Goal: Information Seeking & Learning: Learn about a topic

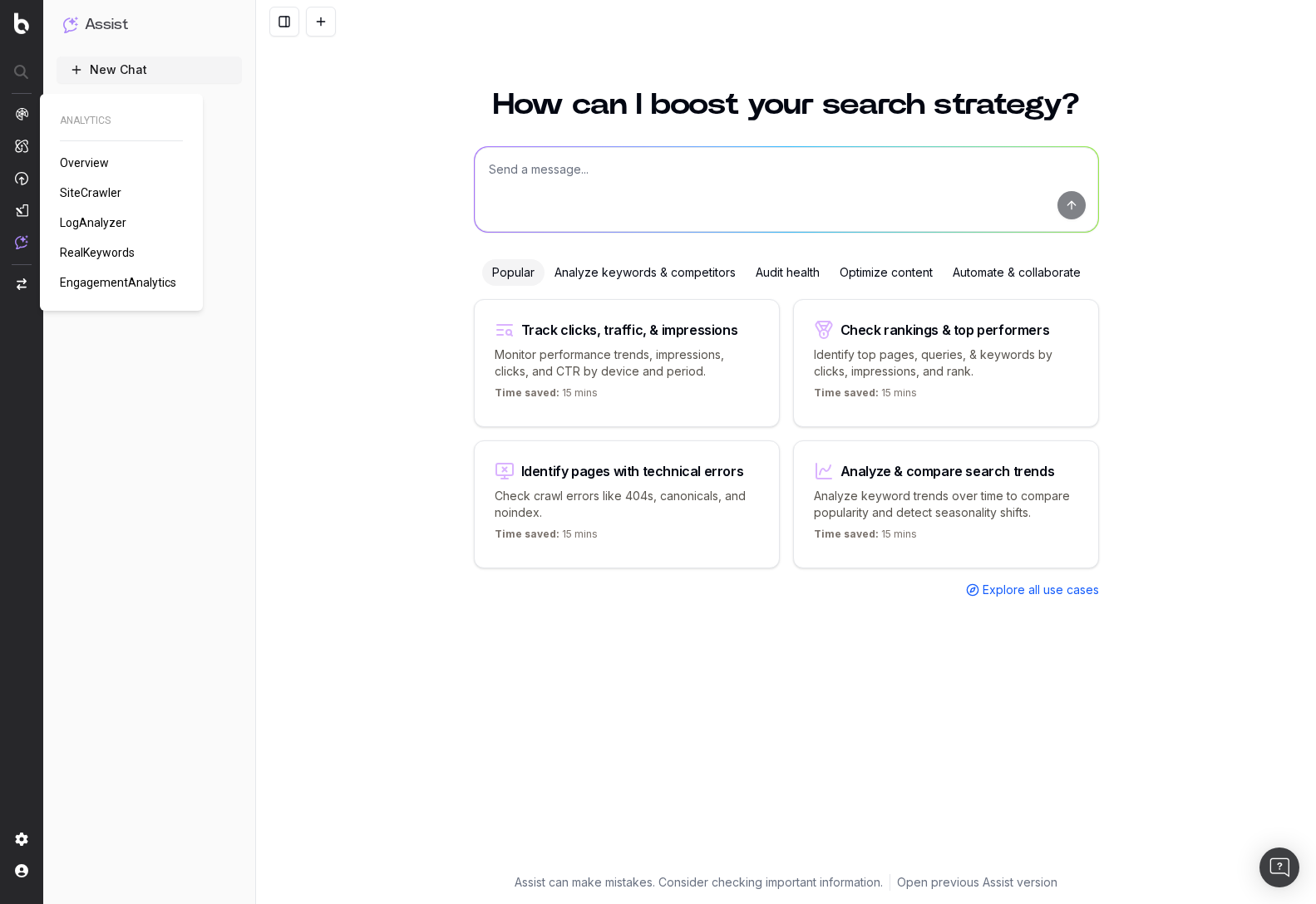
click at [101, 162] on span "Overview" at bounding box center [84, 162] width 49 height 13
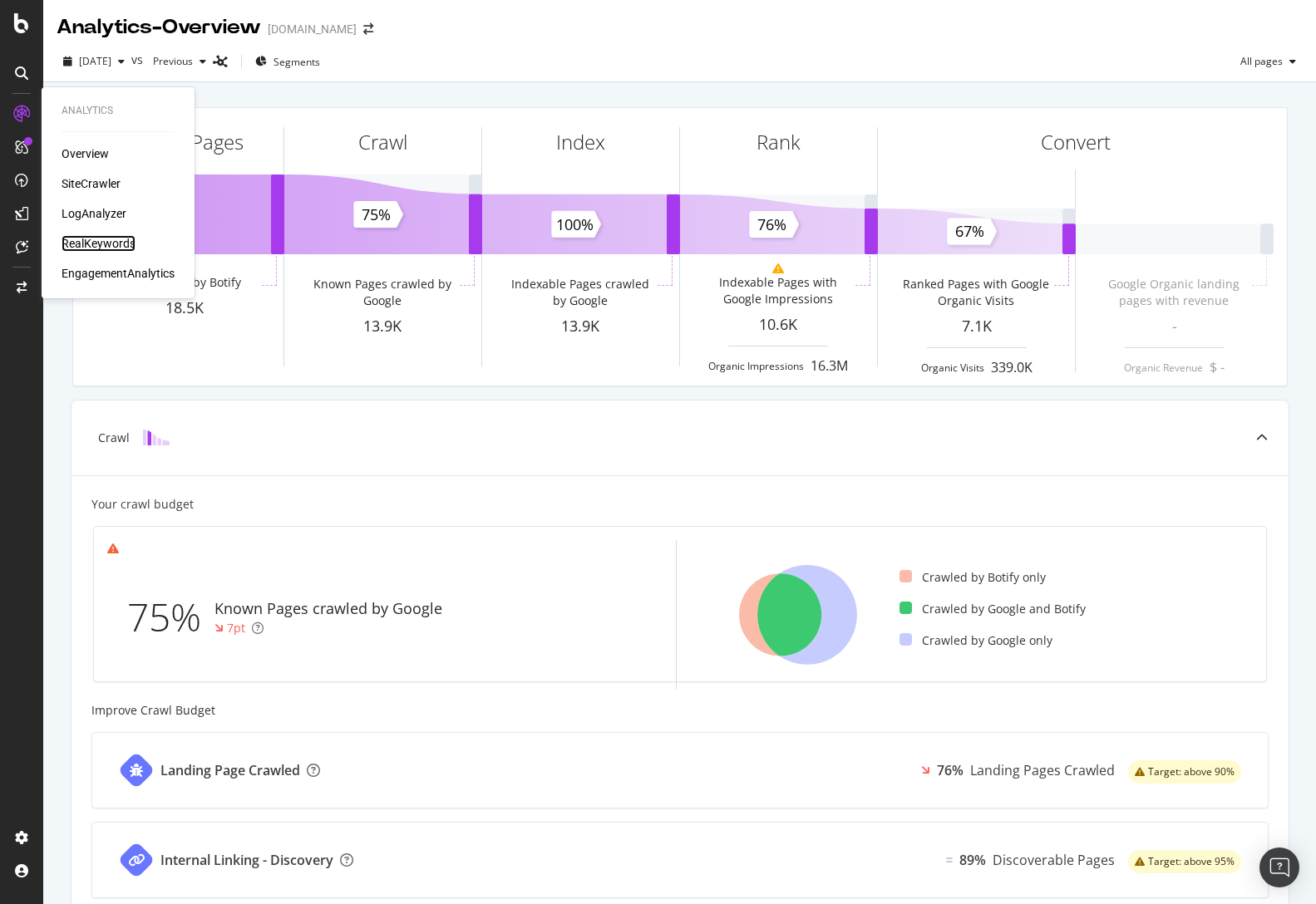
click at [103, 242] on div "RealKeywords" at bounding box center [99, 243] width 74 height 17
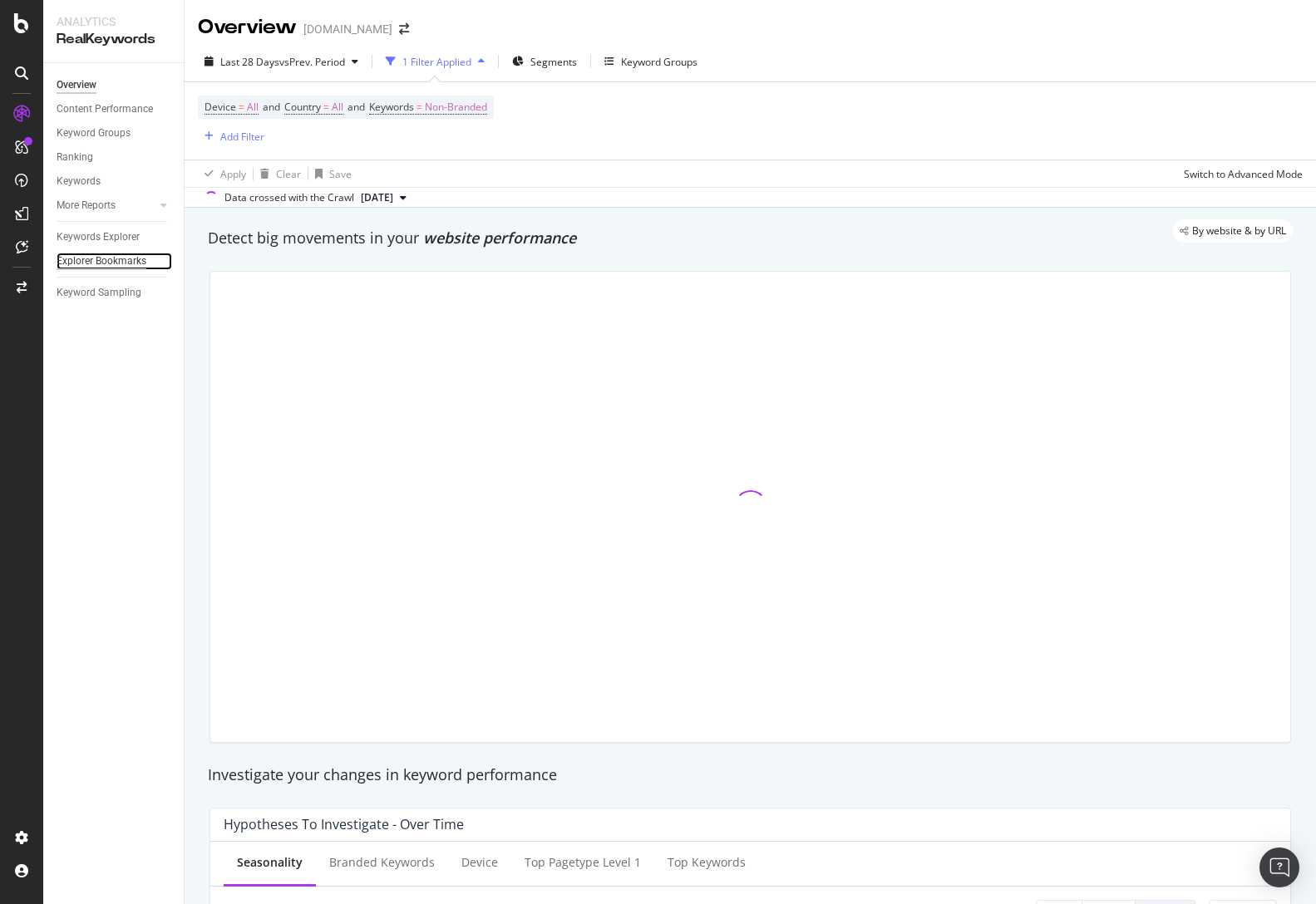
click at [108, 258] on div "Explorer Bookmarks" at bounding box center [101, 261] width 90 height 17
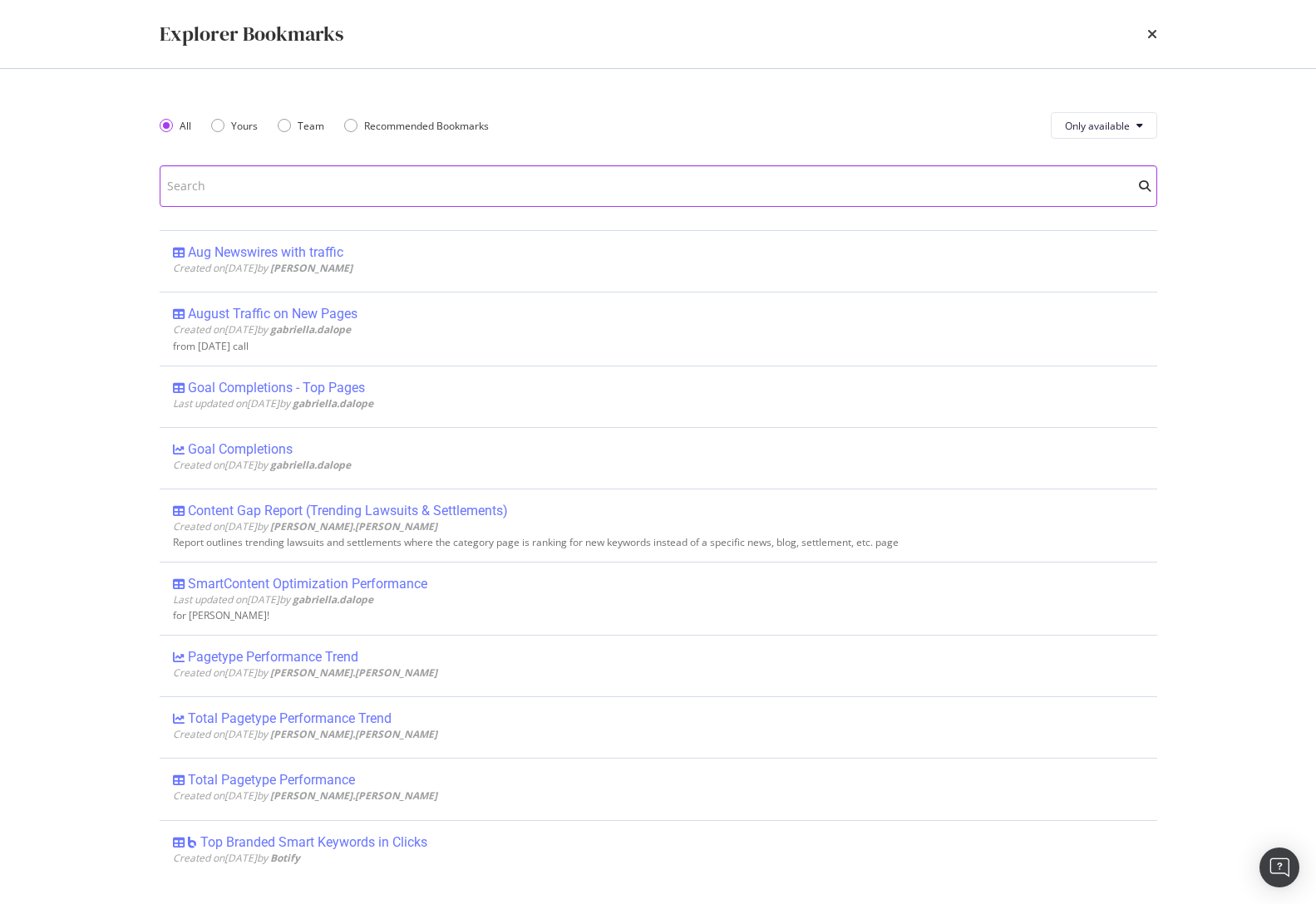
click at [353, 199] on input "modal" at bounding box center [658, 186] width 998 height 41
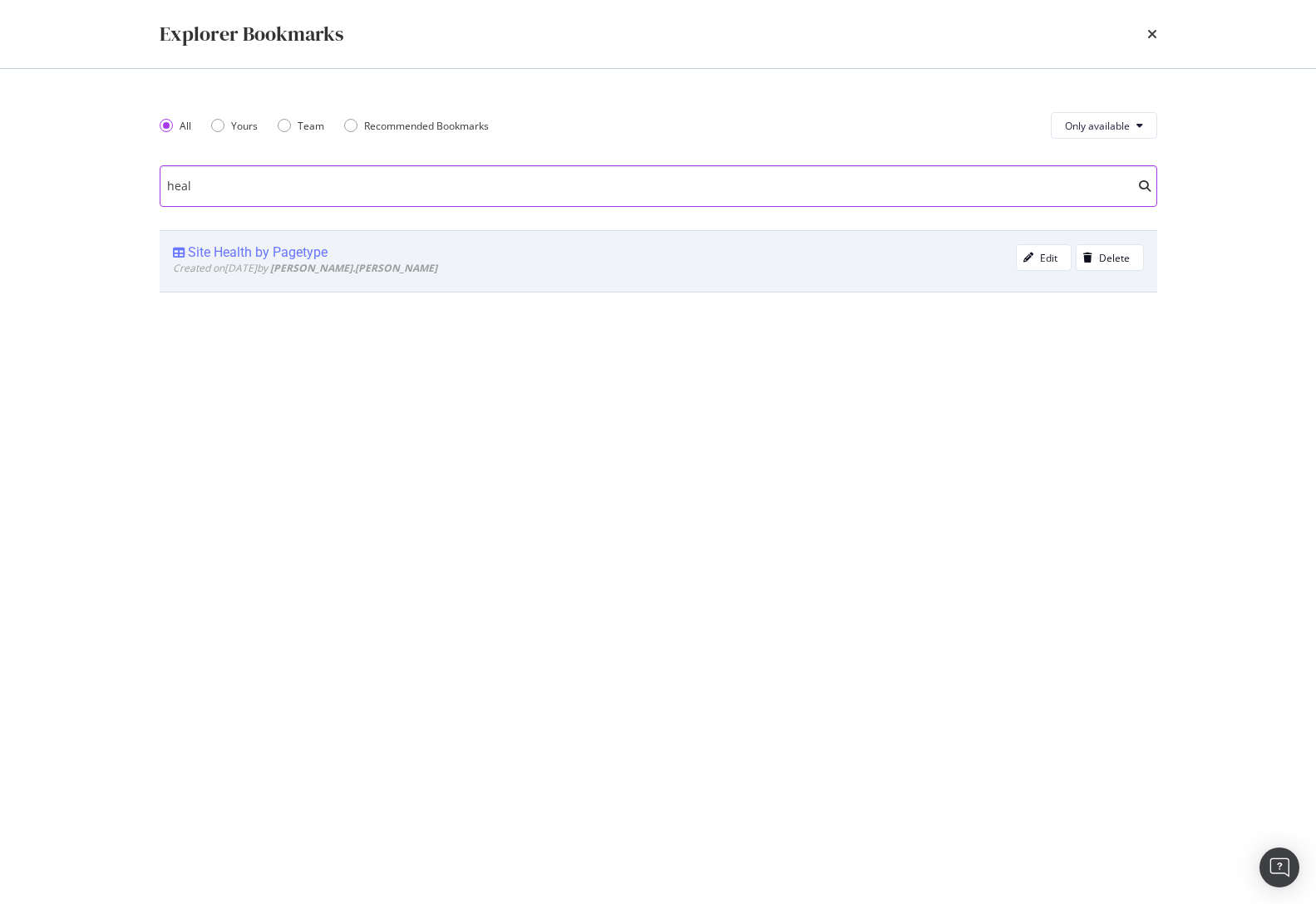
type input "heal"
click at [294, 253] on div "Site Health by Pagetype" at bounding box center [257, 253] width 140 height 17
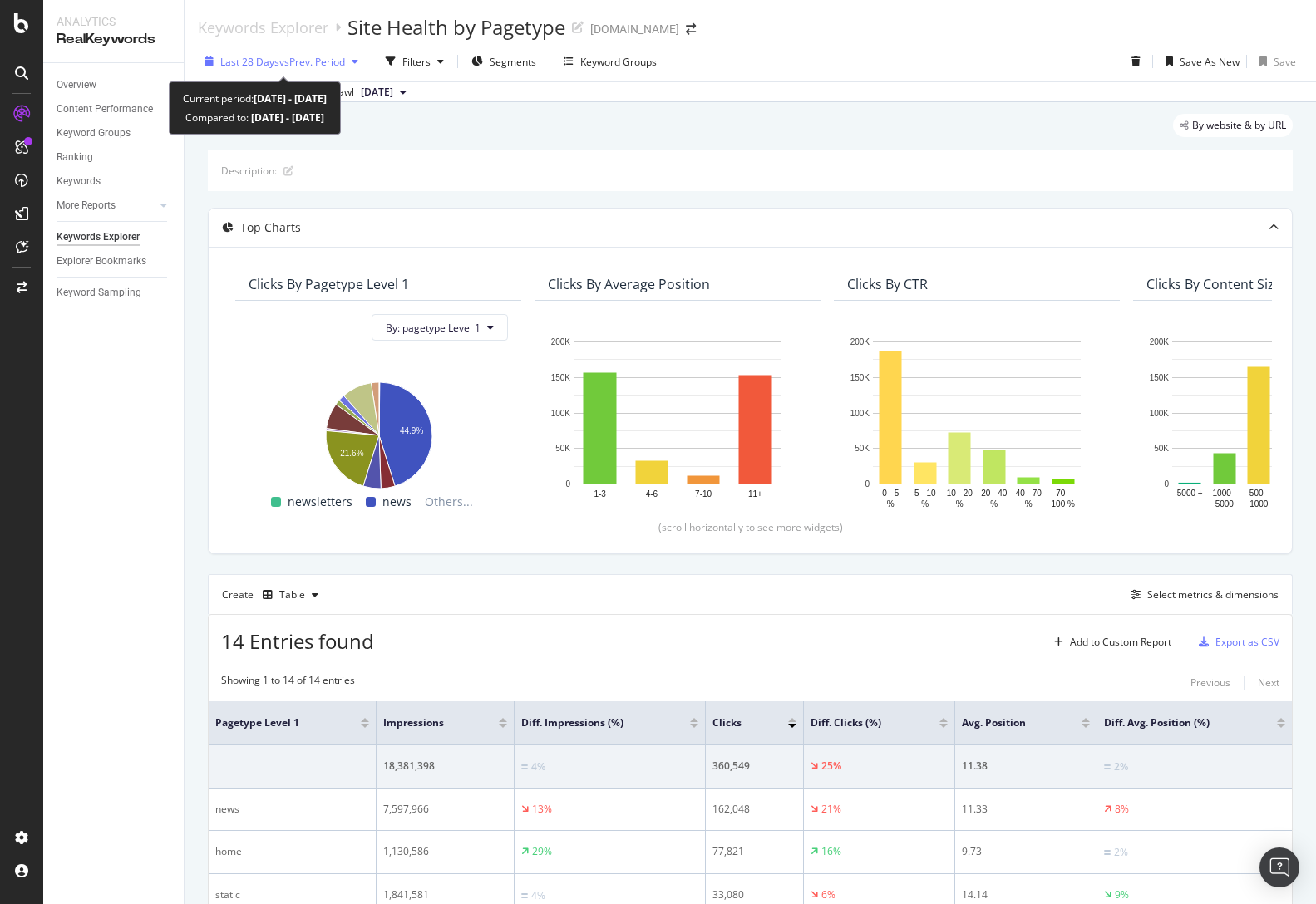
click at [327, 63] on span "vs Prev. Period" at bounding box center [311, 62] width 65 height 14
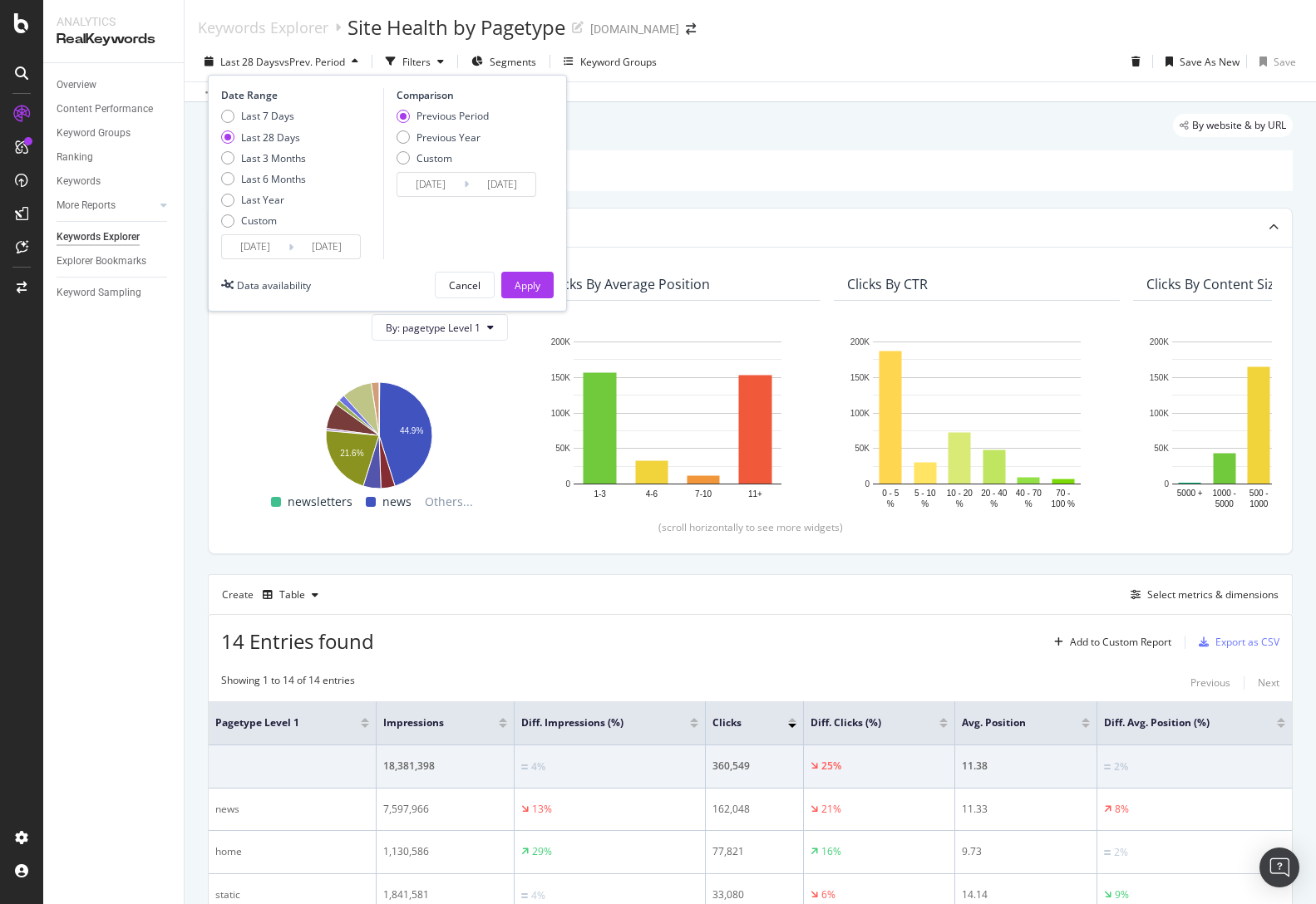
click at [632, 162] on div "Description:" at bounding box center [751, 170] width 1085 height 40
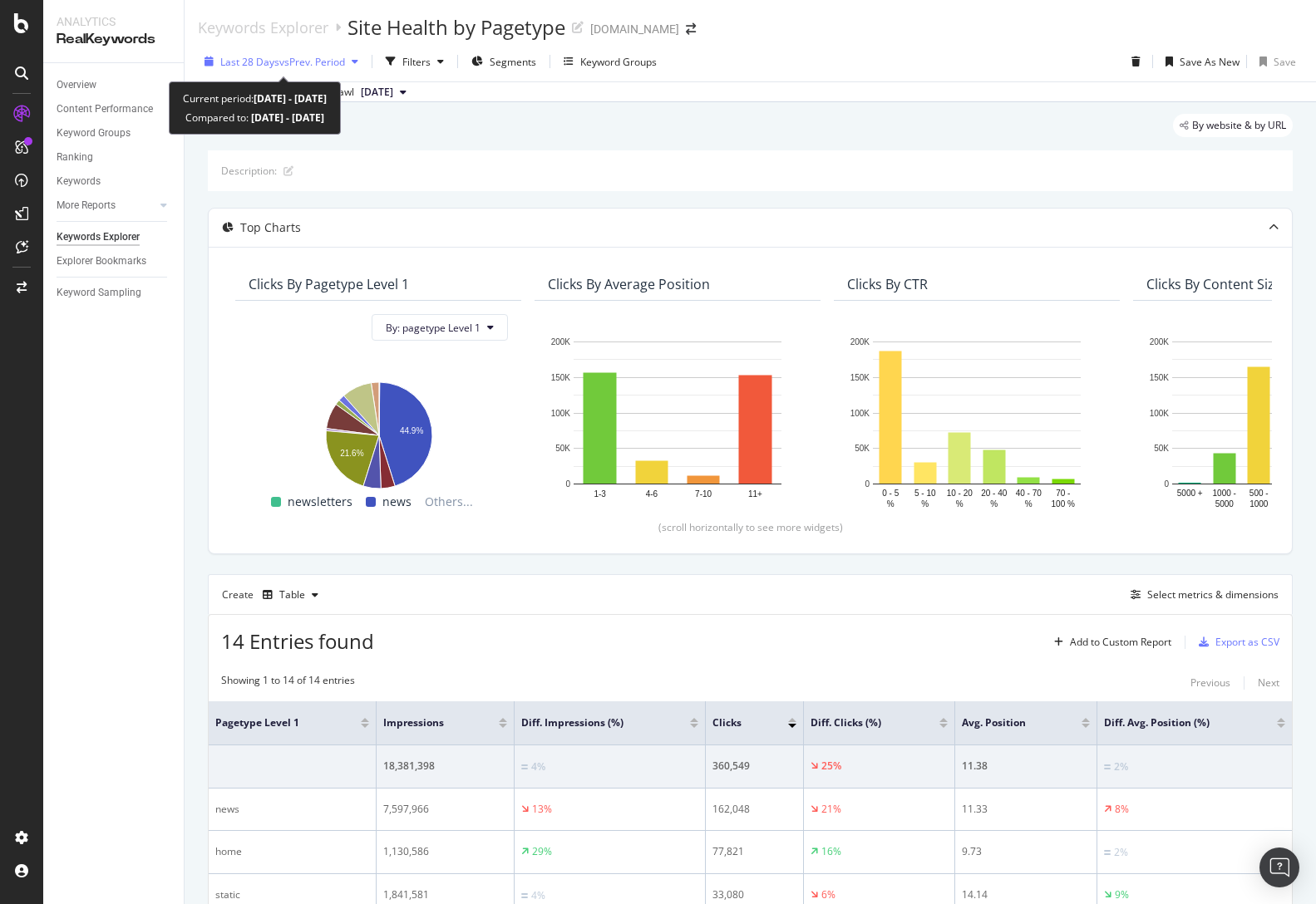
click at [343, 59] on span "vs Prev. Period" at bounding box center [311, 62] width 65 height 14
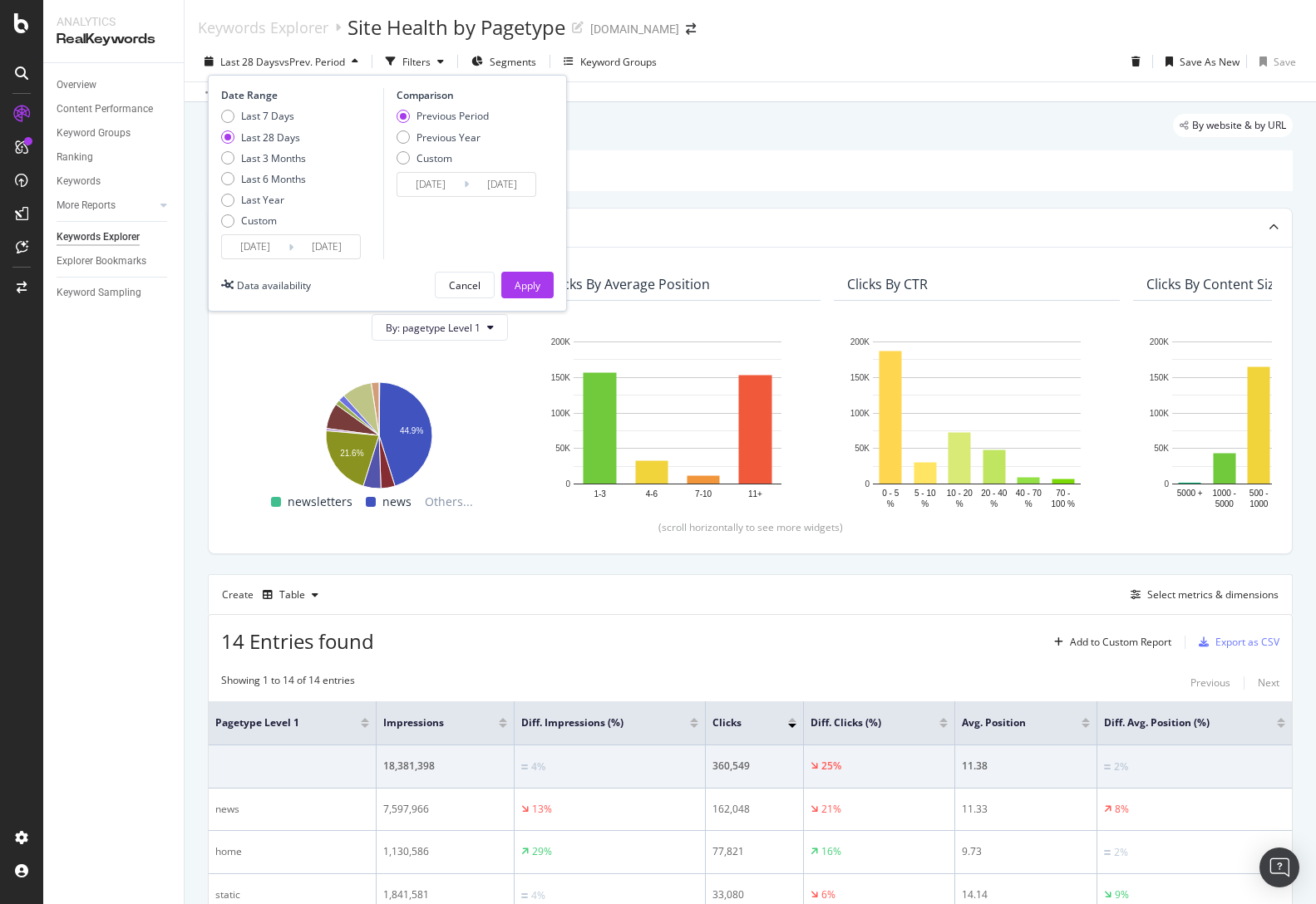
click at [806, 179] on div "Description:" at bounding box center [751, 170] width 1085 height 40
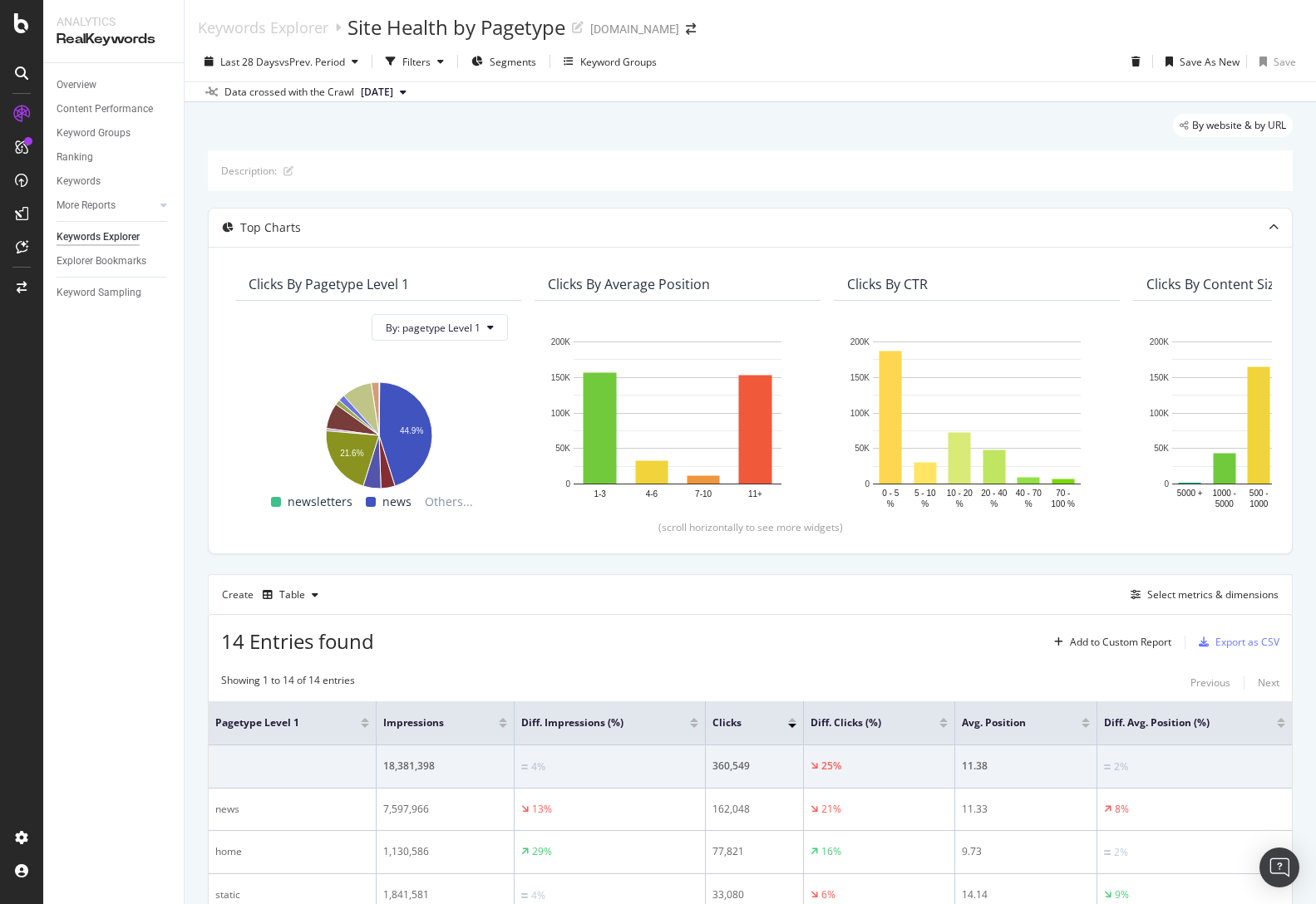
click at [601, 140] on div "By website & by URL" at bounding box center [751, 132] width 1085 height 37
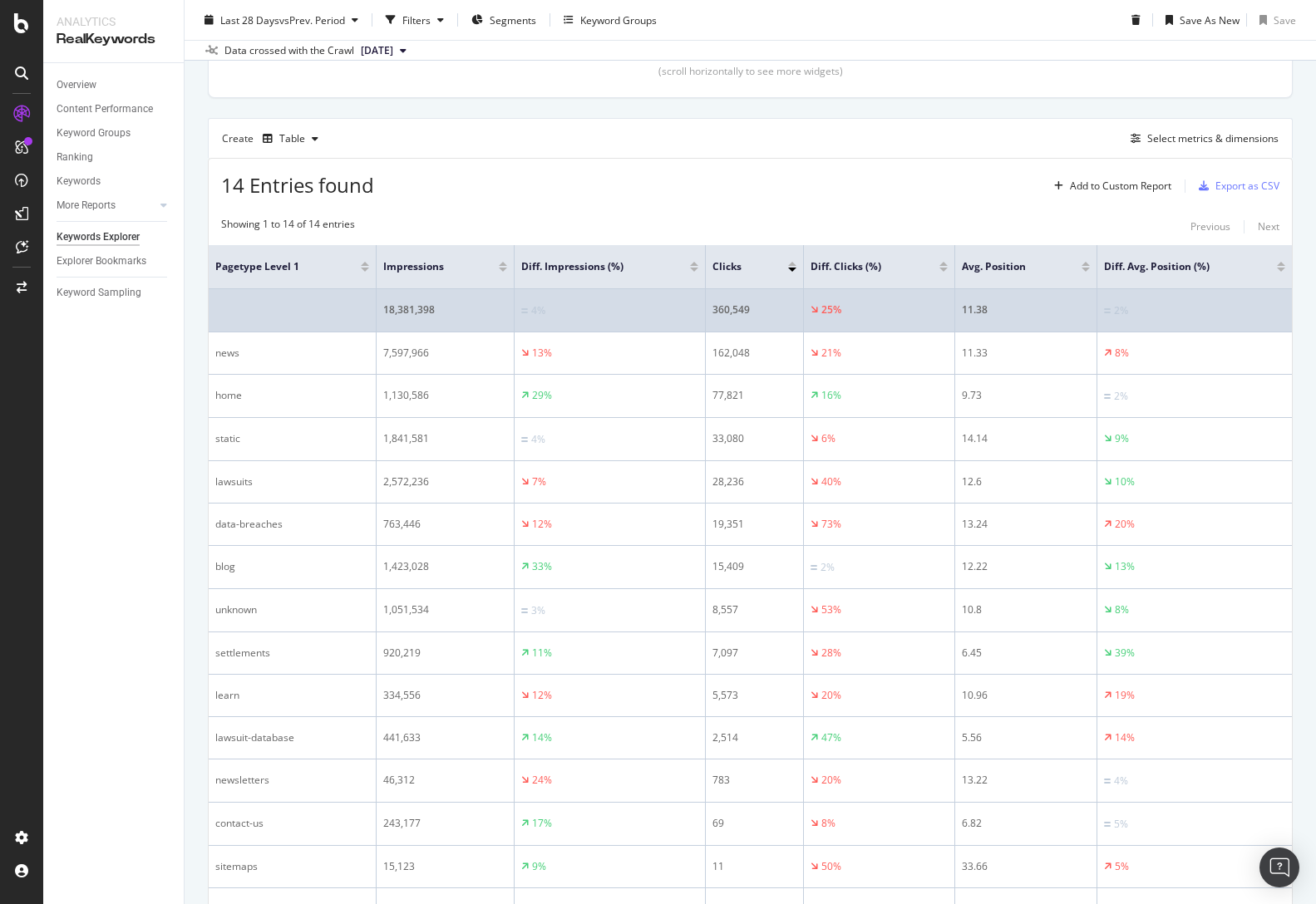
scroll to position [483, 0]
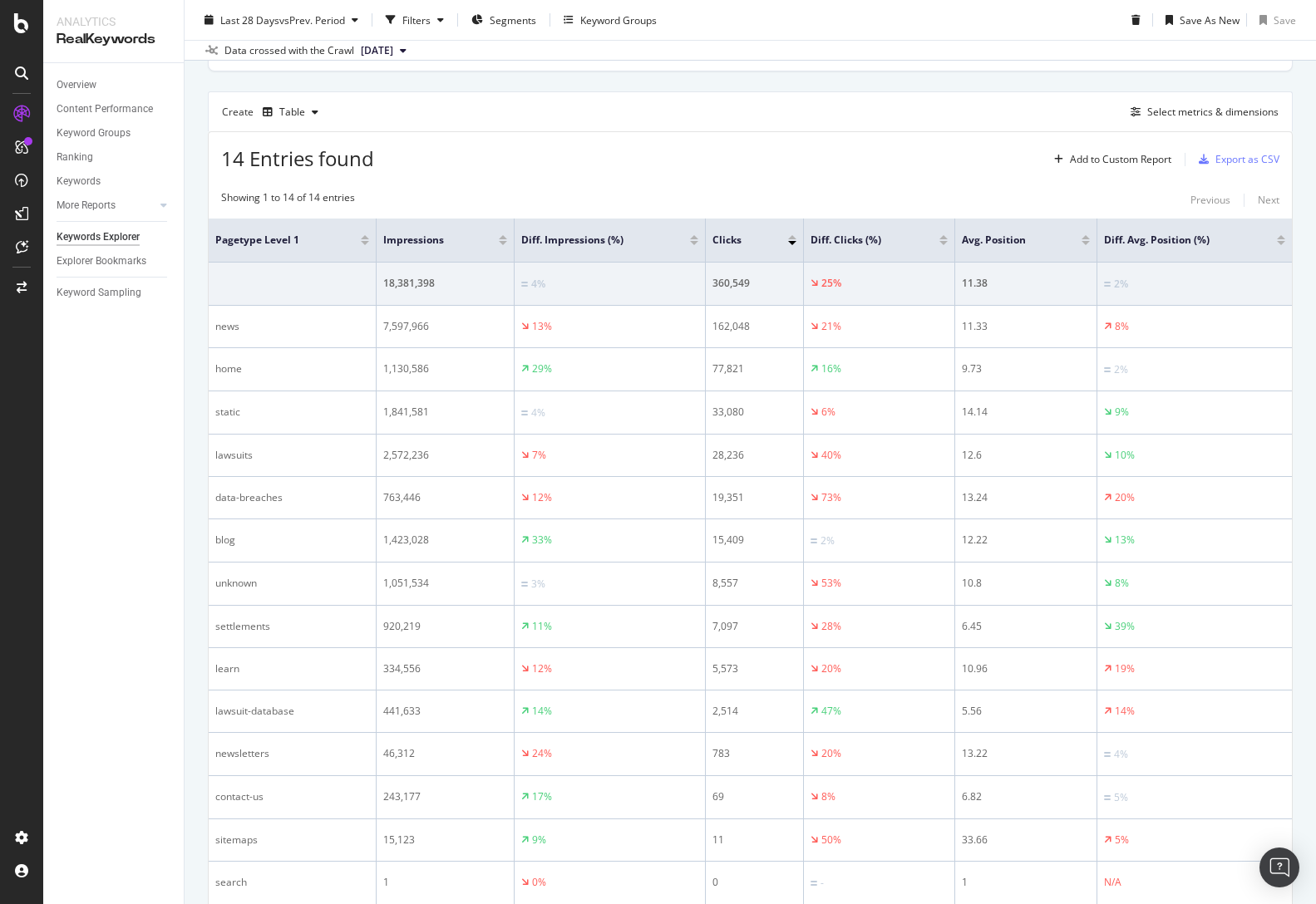
click at [563, 163] on div "14 Entries found Add to Custom Report Export as CSV" at bounding box center [751, 152] width 1084 height 40
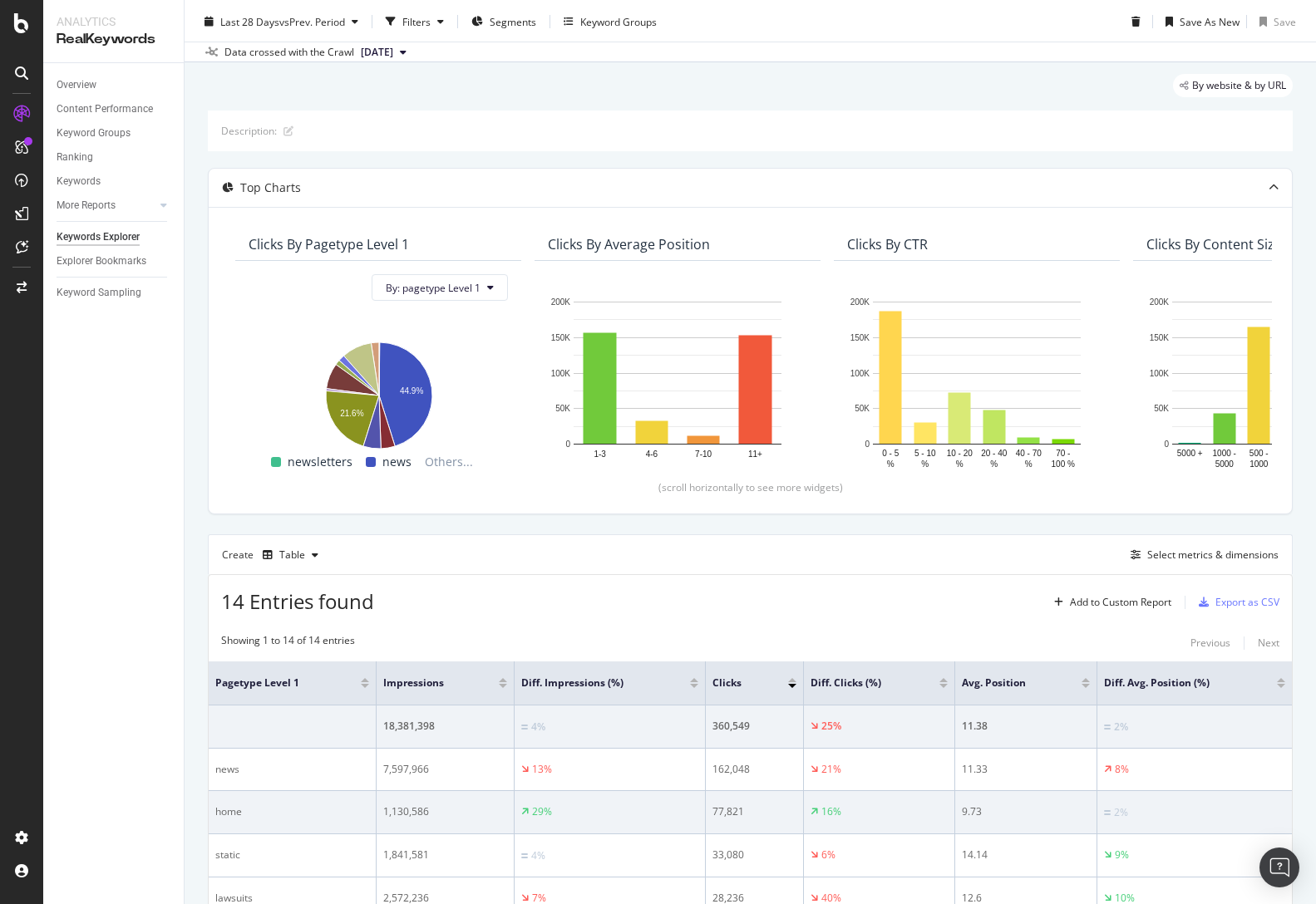
scroll to position [0, 0]
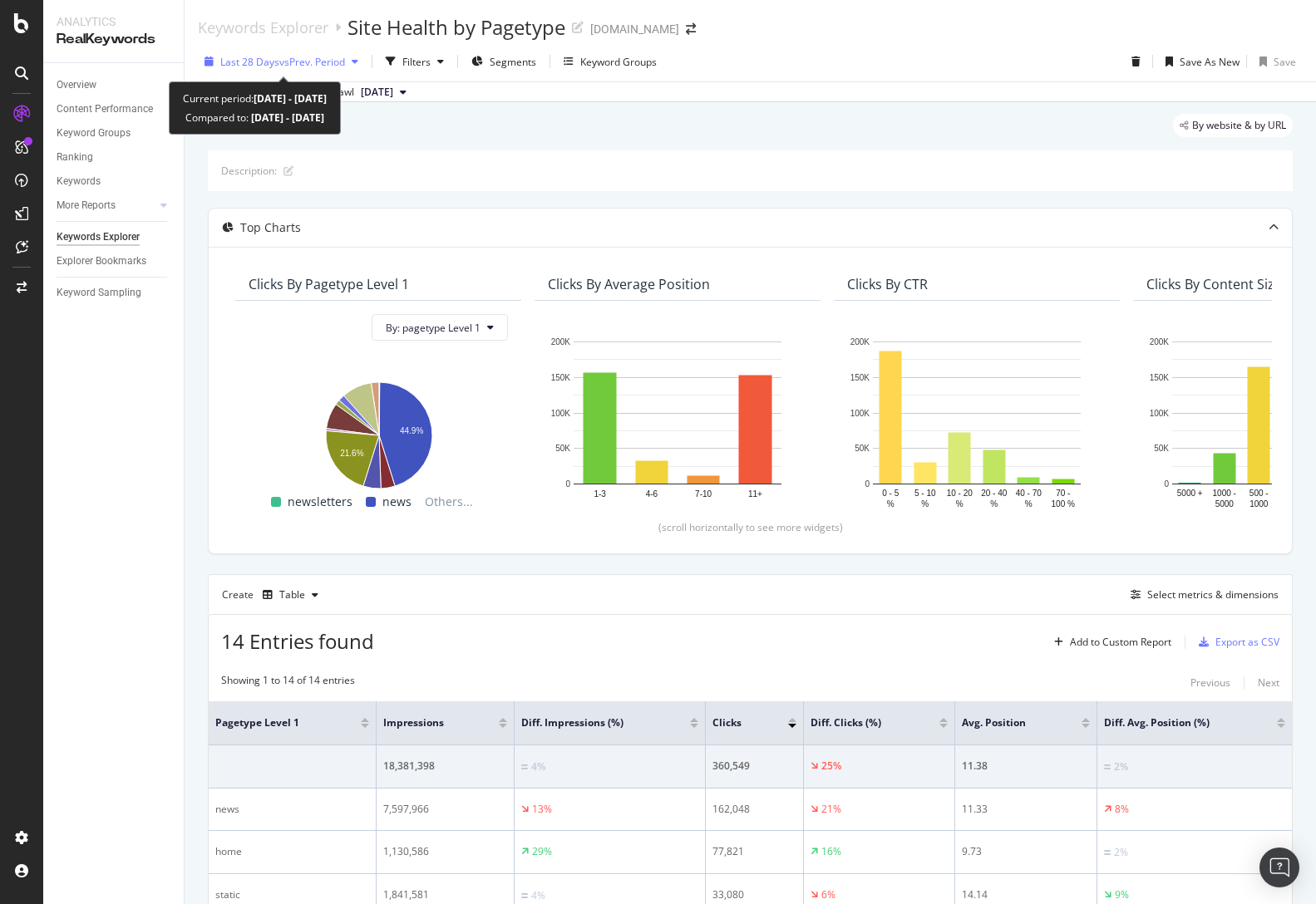
click at [359, 58] on icon "button" at bounding box center [354, 61] width 6 height 10
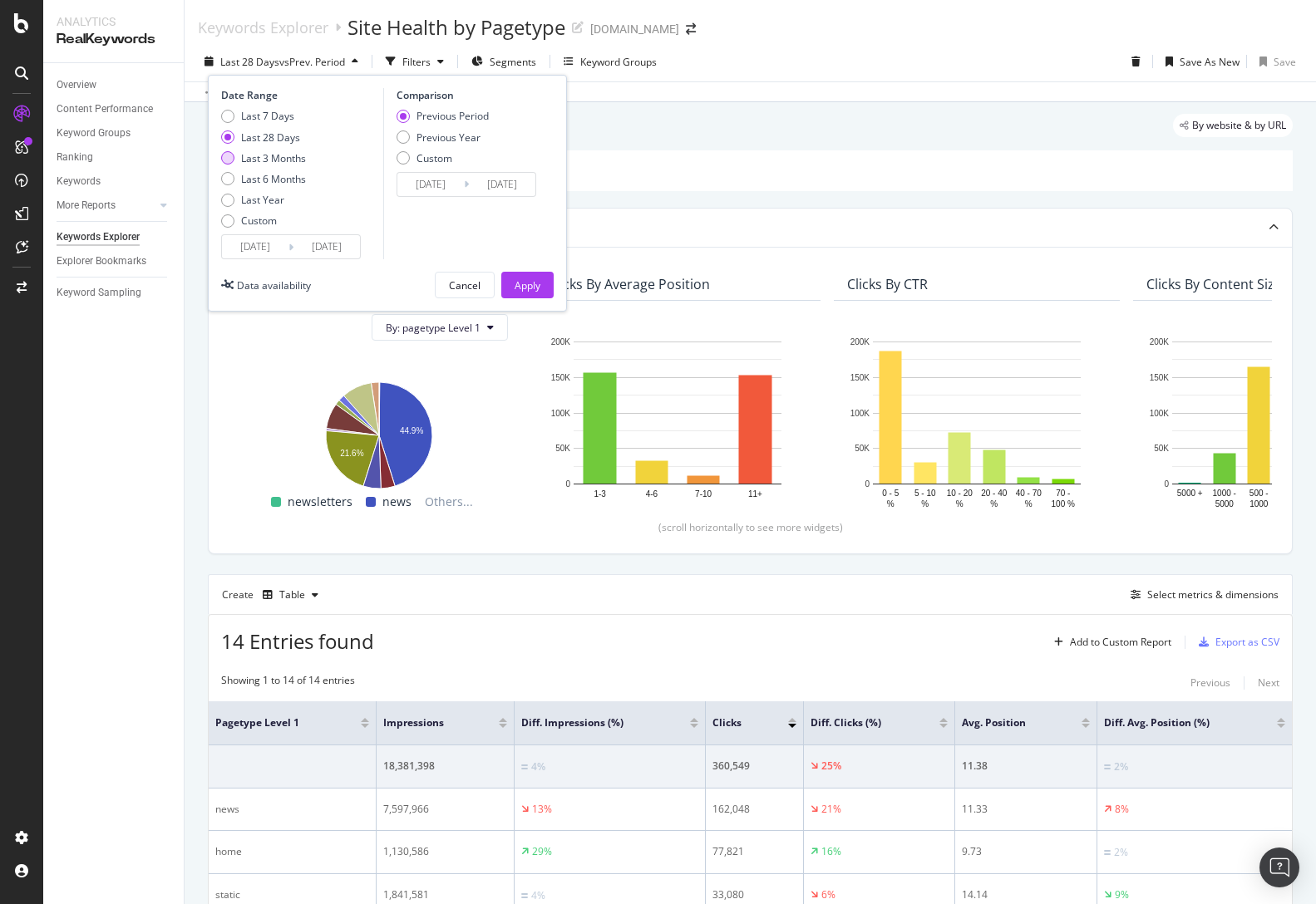
click at [233, 155] on div "Last 3 Months" at bounding box center [228, 158] width 13 height 13
type input "[DATE]"
click at [530, 284] on div "Apply" at bounding box center [527, 286] width 26 height 14
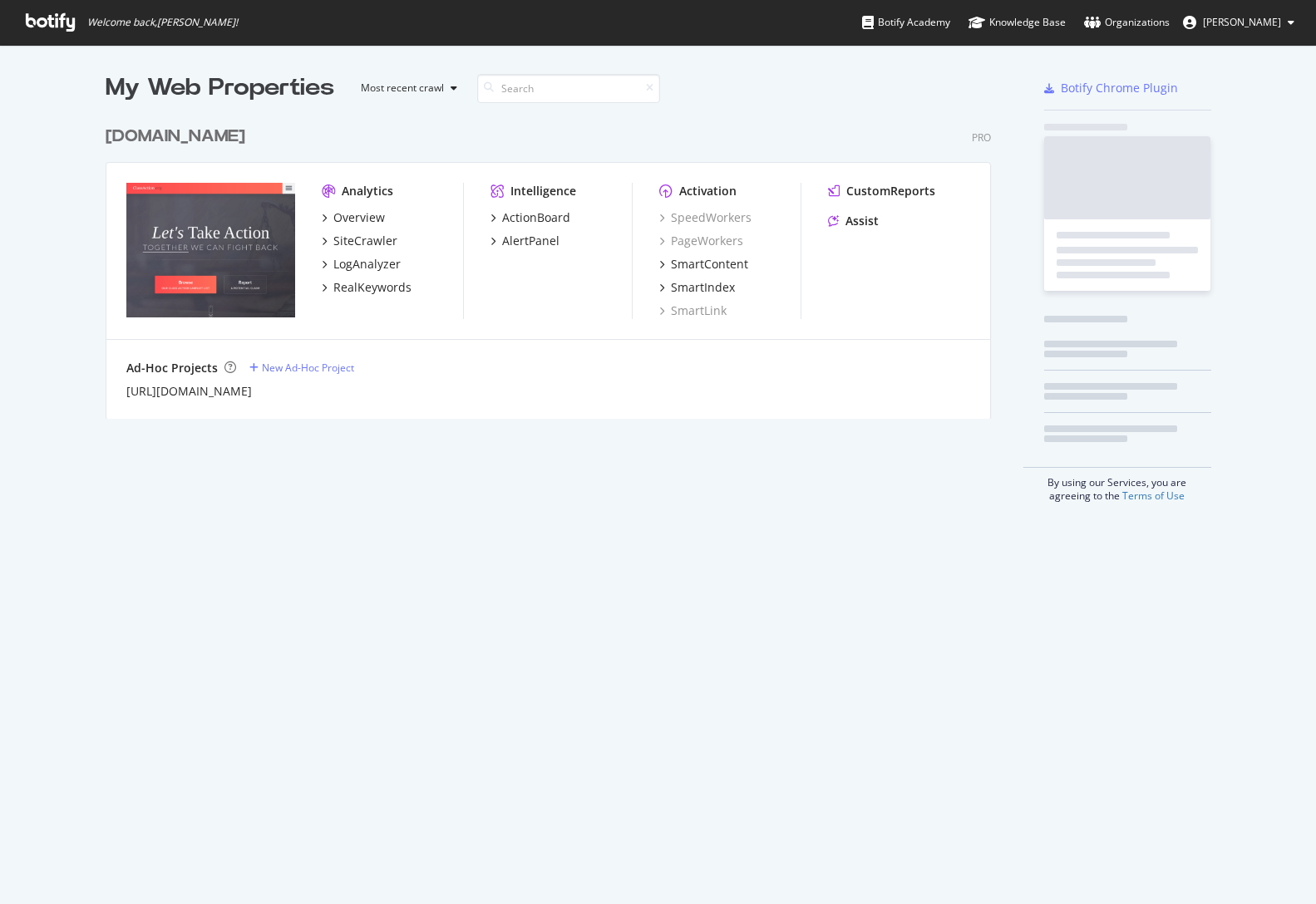
scroll to position [314, 899]
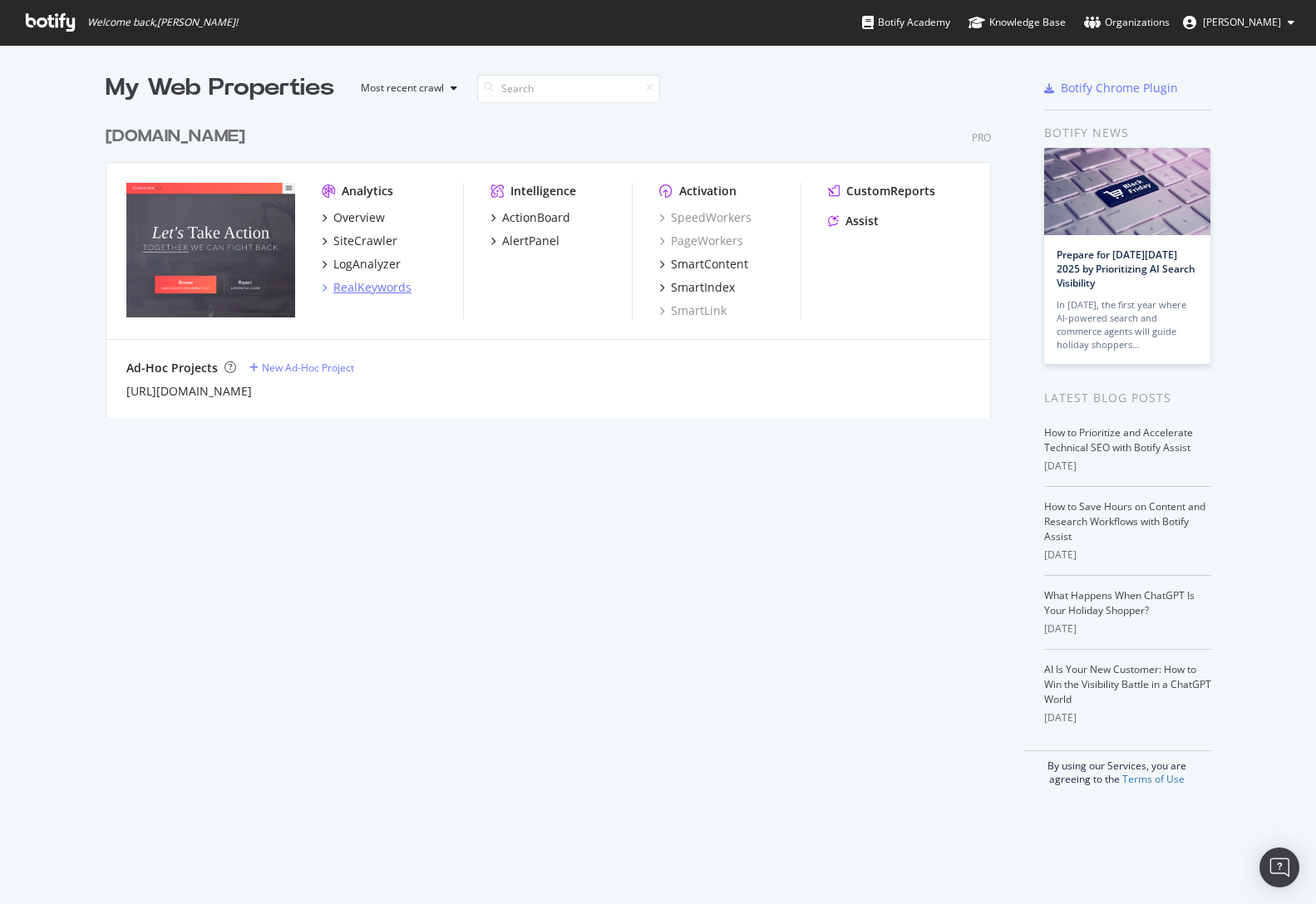
click at [366, 284] on div "RealKeywords" at bounding box center [372, 287] width 78 height 17
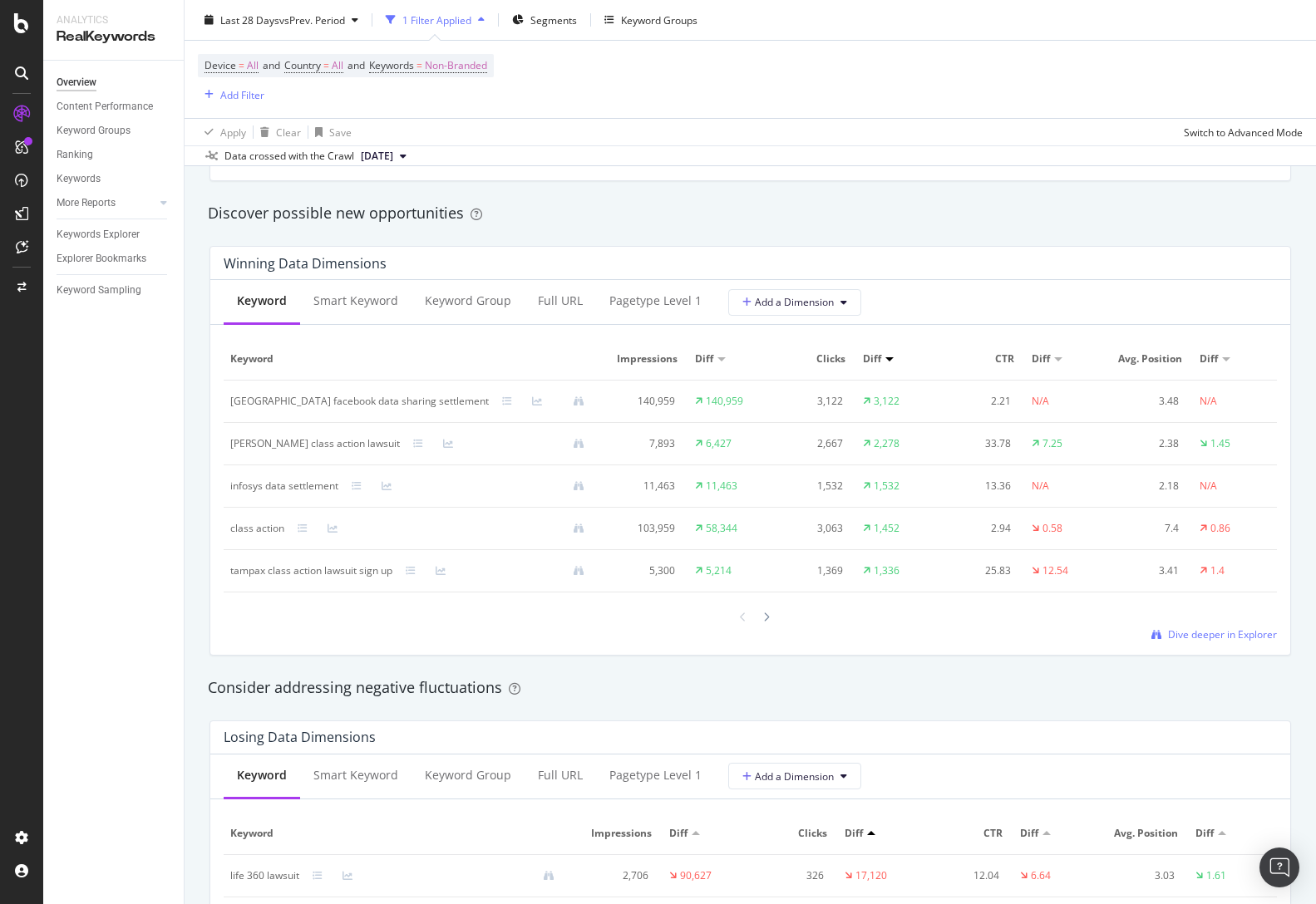
scroll to position [1498, 0]
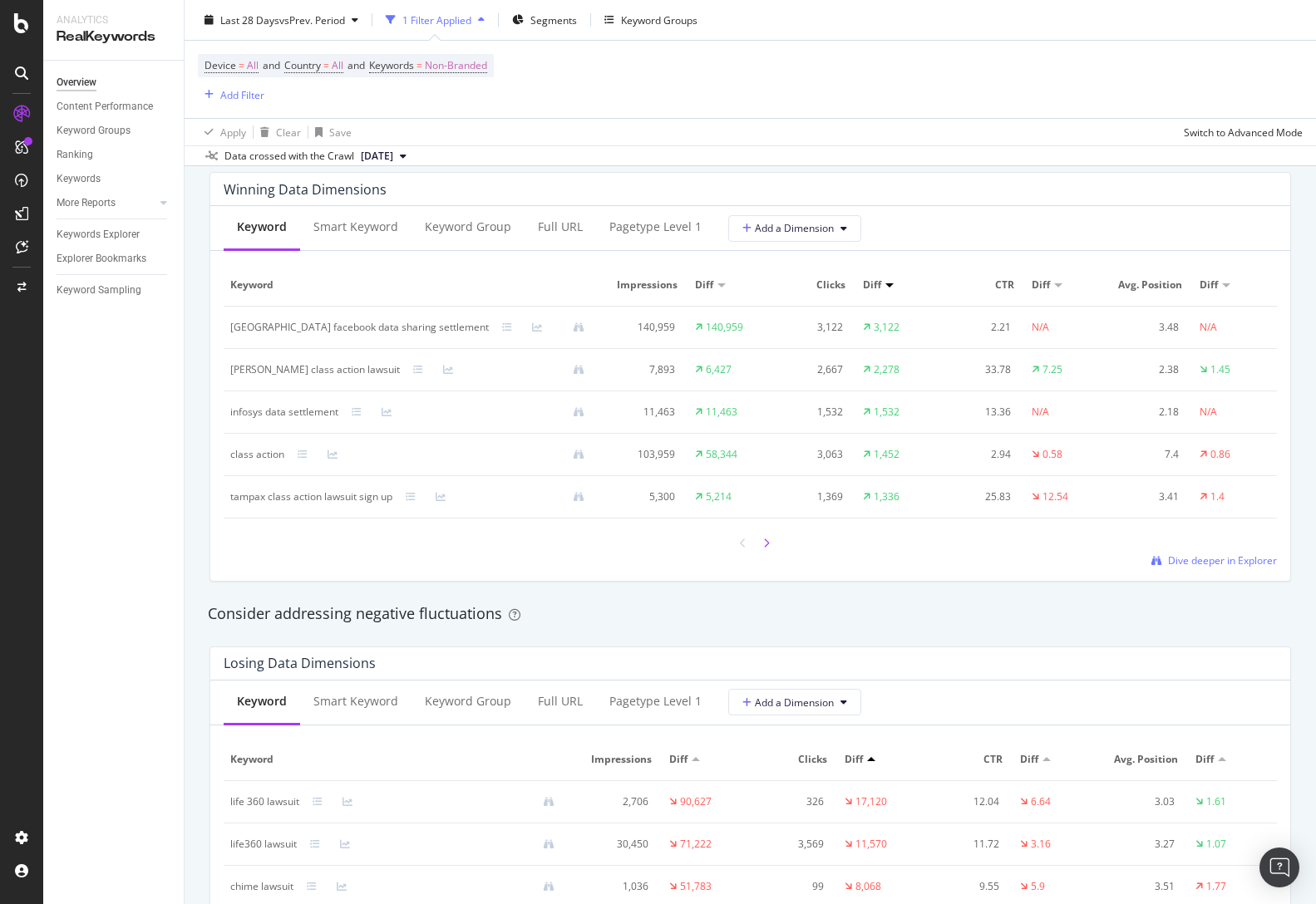
click at [768, 541] on icon at bounding box center [766, 543] width 6 height 10
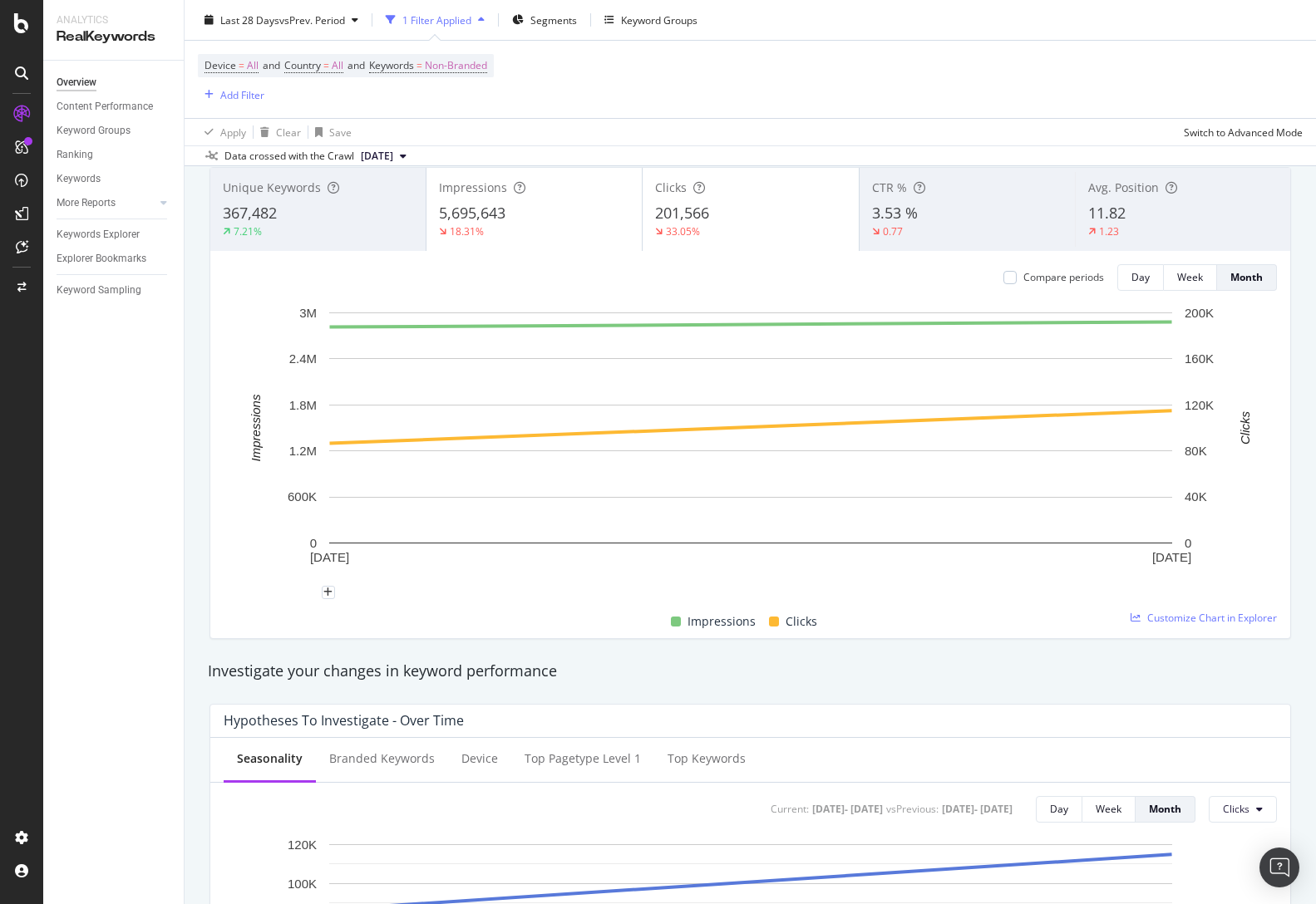
scroll to position [0, 0]
